Goal: Check status: Check status

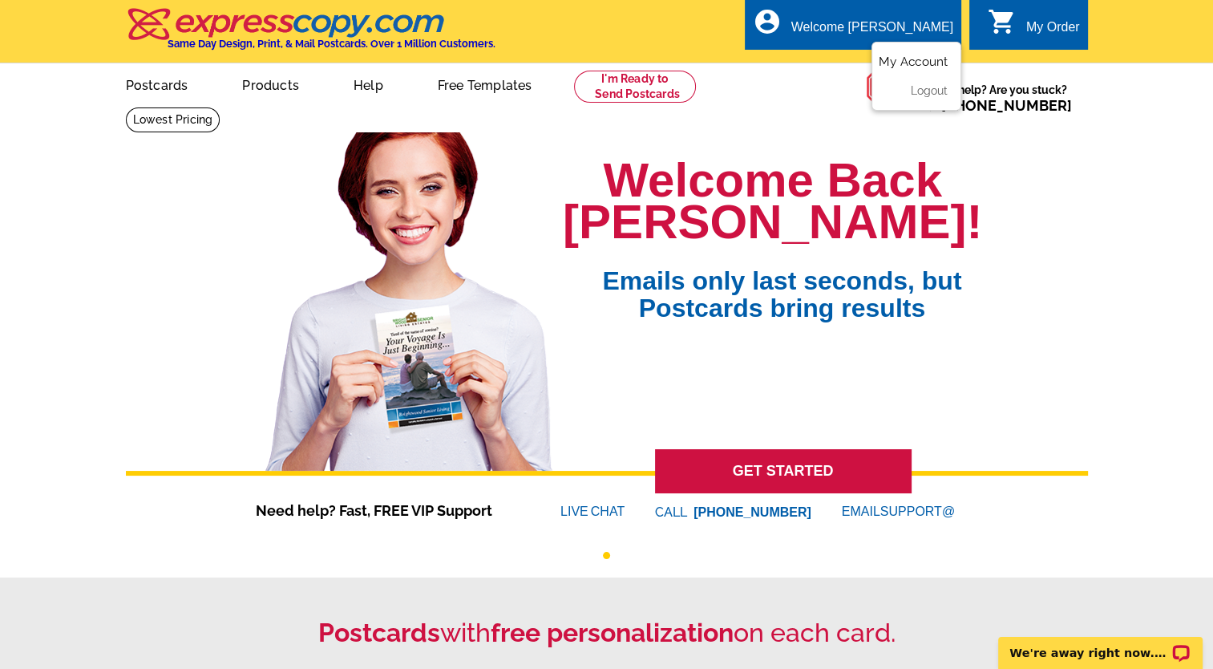
click at [900, 61] on link "My Account" at bounding box center [913, 62] width 69 height 14
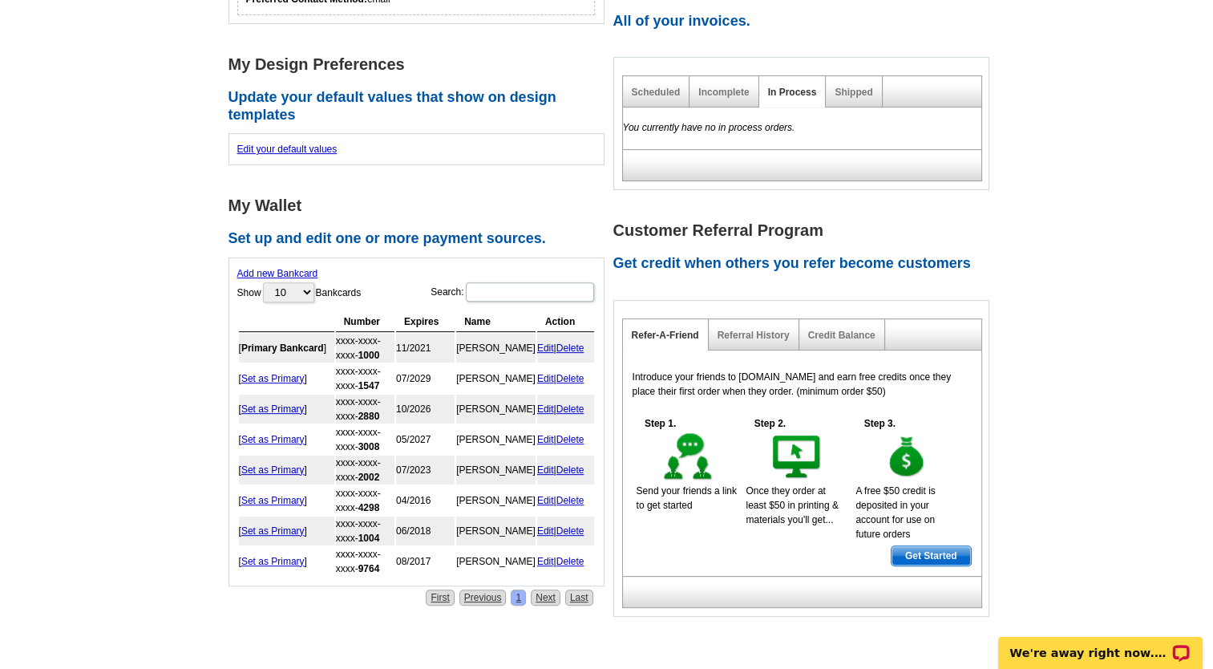
scroll to position [501, 0]
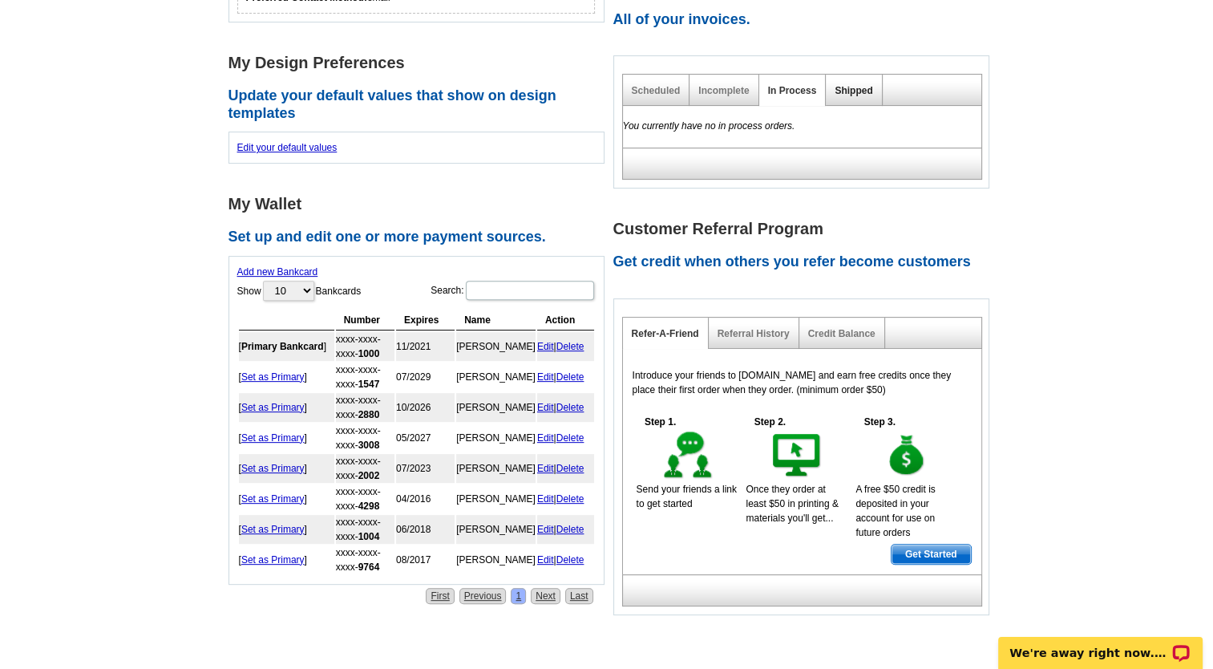
click at [841, 88] on link "Shipped" at bounding box center [854, 90] width 38 height 11
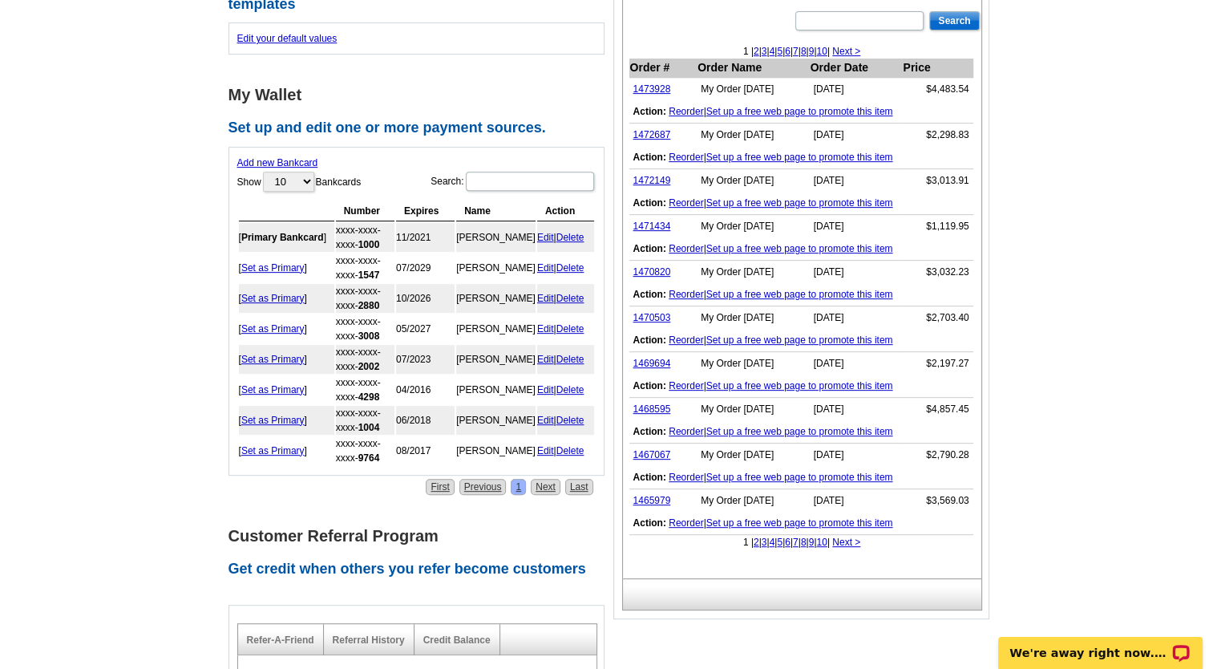
scroll to position [609, 0]
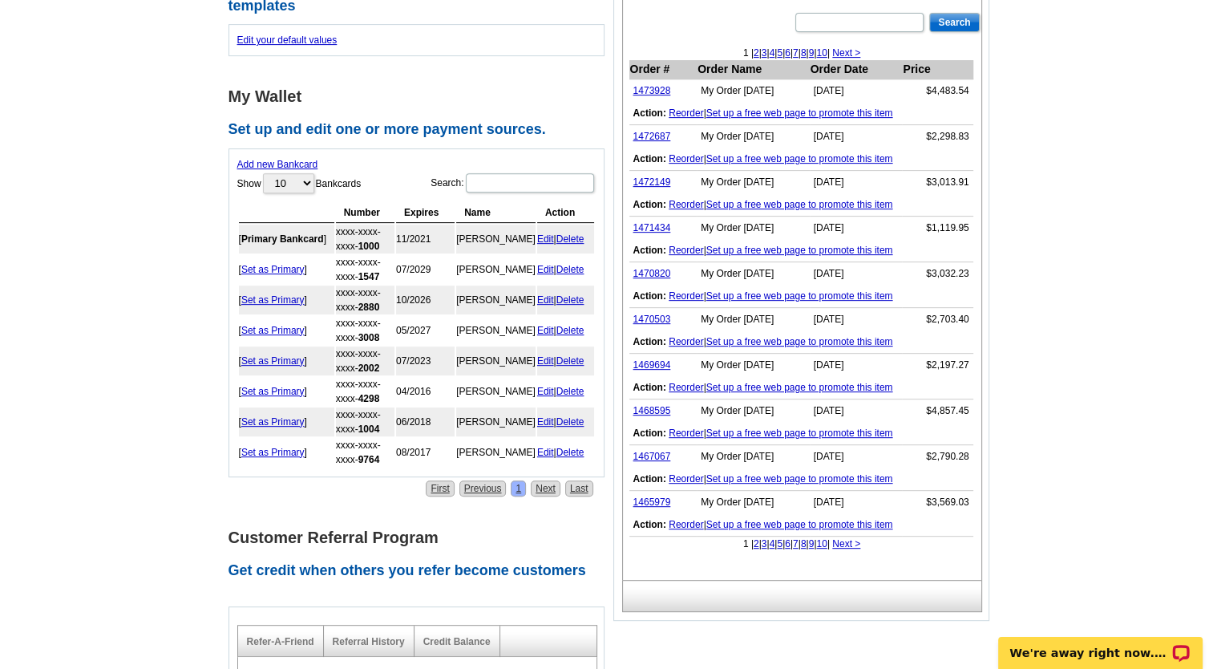
click at [762, 541] on link "3" at bounding box center [765, 543] width 6 height 11
click at [804, 538] on link "5" at bounding box center [807, 543] width 6 height 11
click at [791, 54] on link "4" at bounding box center [794, 52] width 6 height 11
click at [783, 51] on link "3" at bounding box center [786, 52] width 6 height 11
click at [776, 53] on link "2" at bounding box center [779, 52] width 6 height 11
